Goal: Task Accomplishment & Management: Use online tool/utility

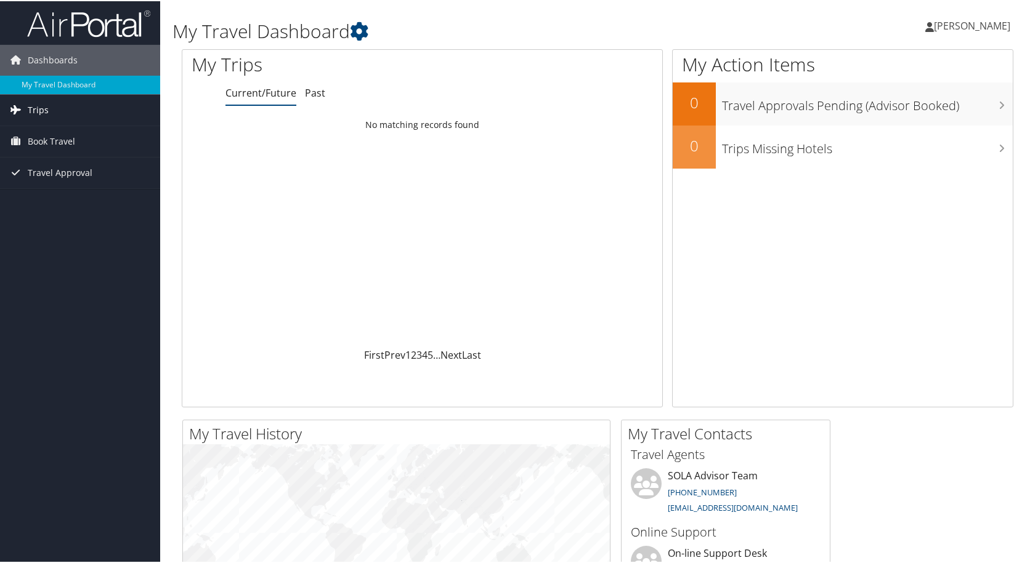
click at [71, 115] on link "Trips" at bounding box center [80, 109] width 160 height 31
click at [68, 137] on link "Current/Future Trips" at bounding box center [80, 133] width 160 height 18
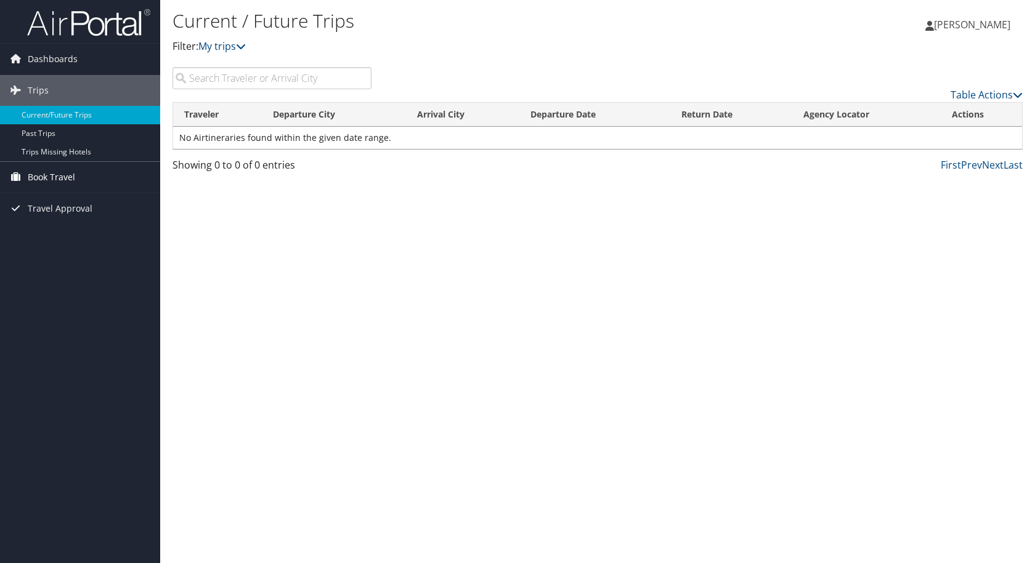
click at [68, 185] on span "Book Travel" at bounding box center [51, 177] width 47 height 31
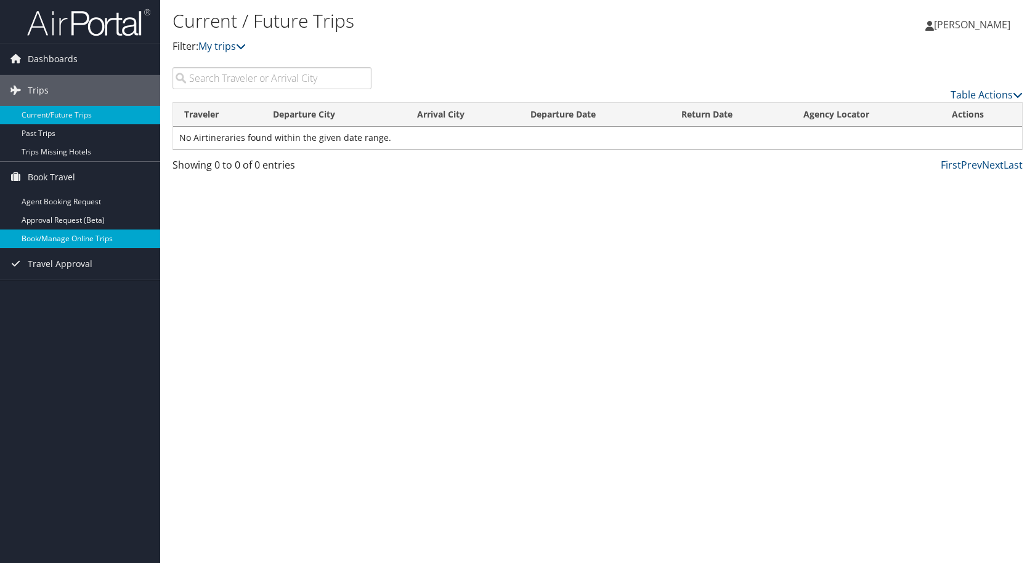
click at [73, 242] on link "Book/Manage Online Trips" at bounding box center [80, 239] width 160 height 18
click at [71, 244] on link "Book/Manage Online Trips" at bounding box center [80, 239] width 160 height 18
